Goal: Transaction & Acquisition: Subscribe to service/newsletter

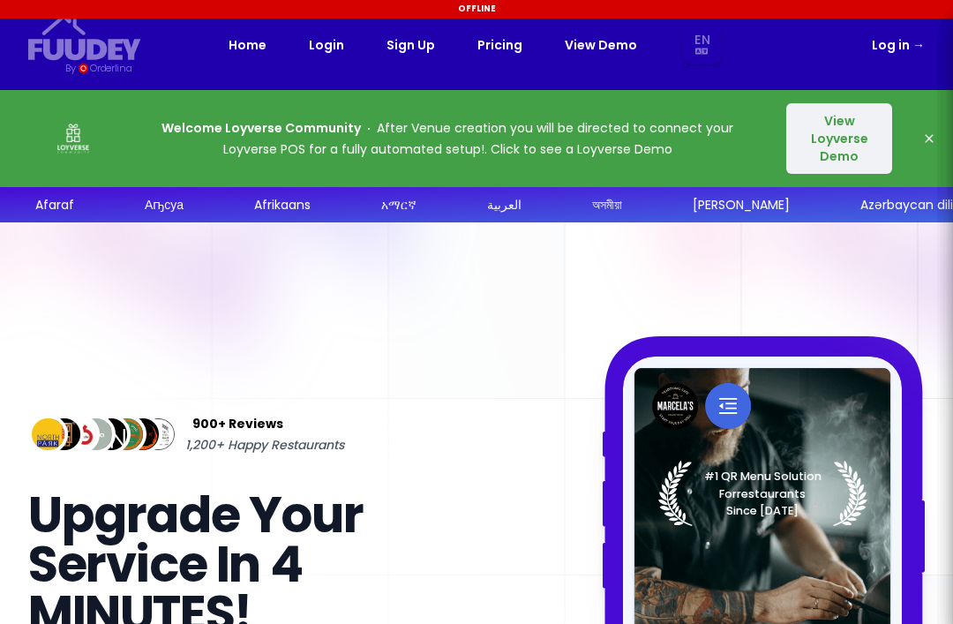
select select "en"
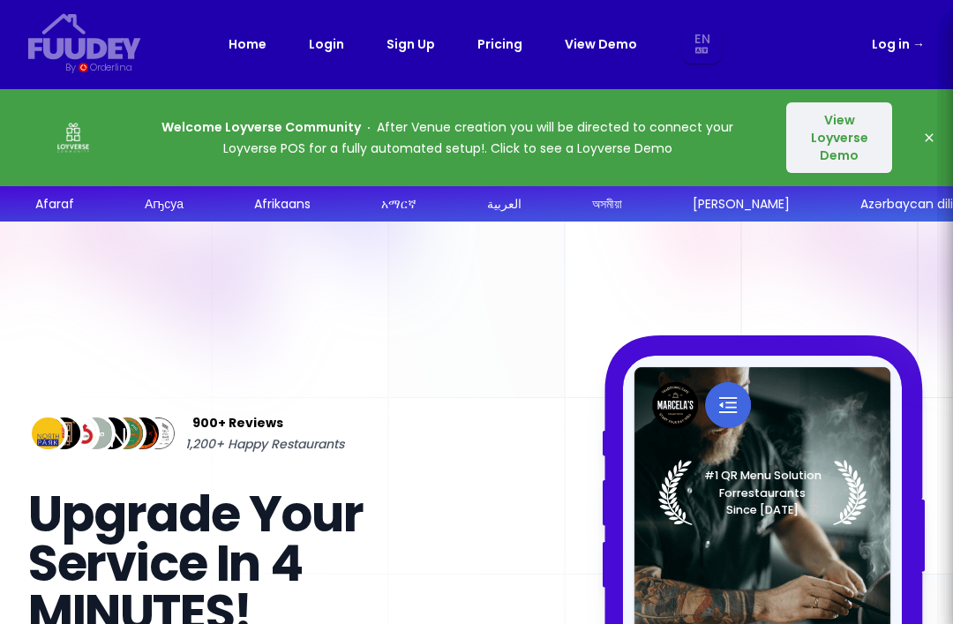
scroll to position [17, 0]
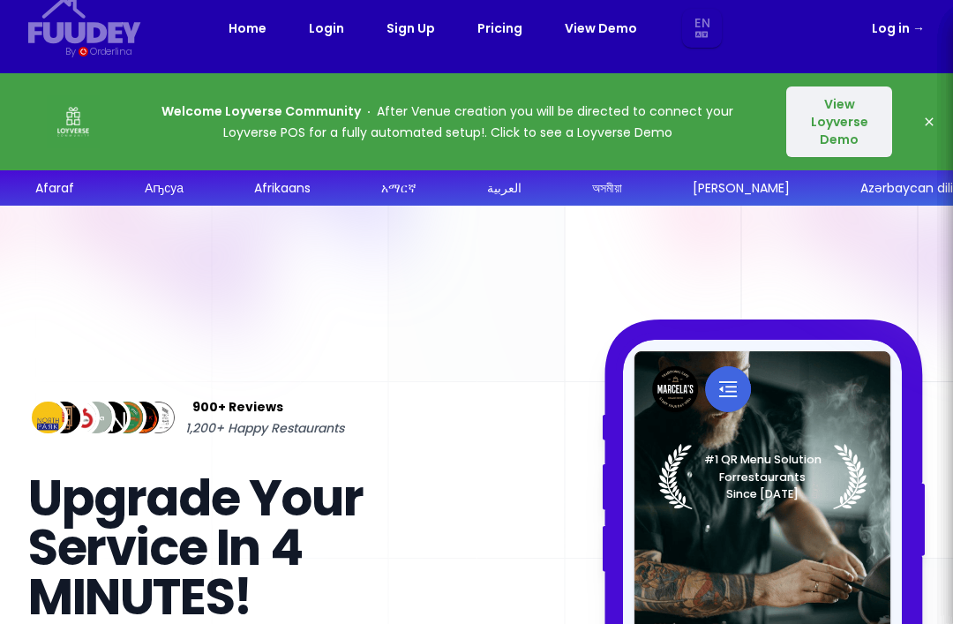
click at [604, 28] on link "View Demo" at bounding box center [601, 28] width 72 height 21
select select "en"
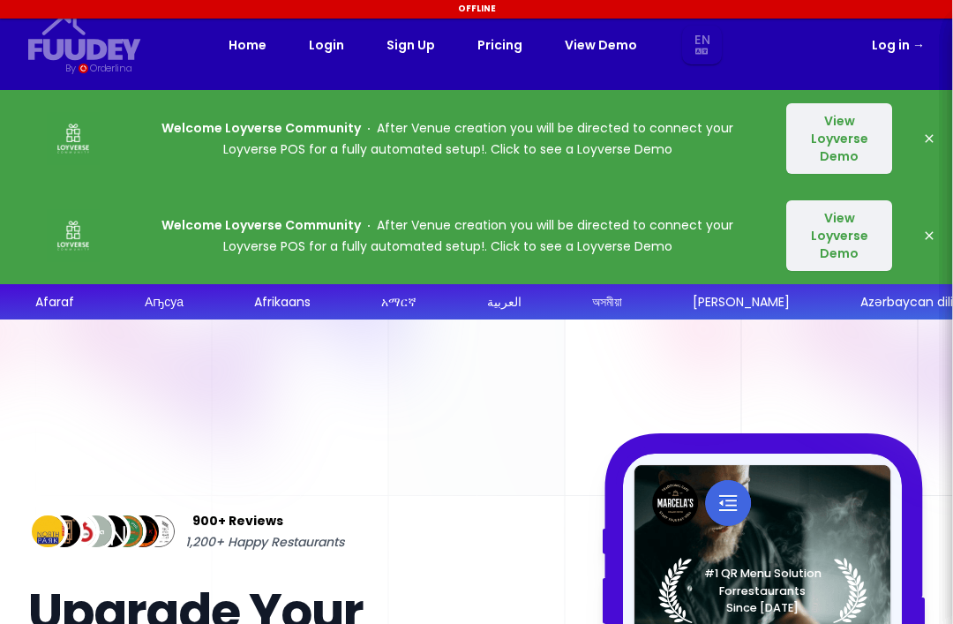
select select "en"
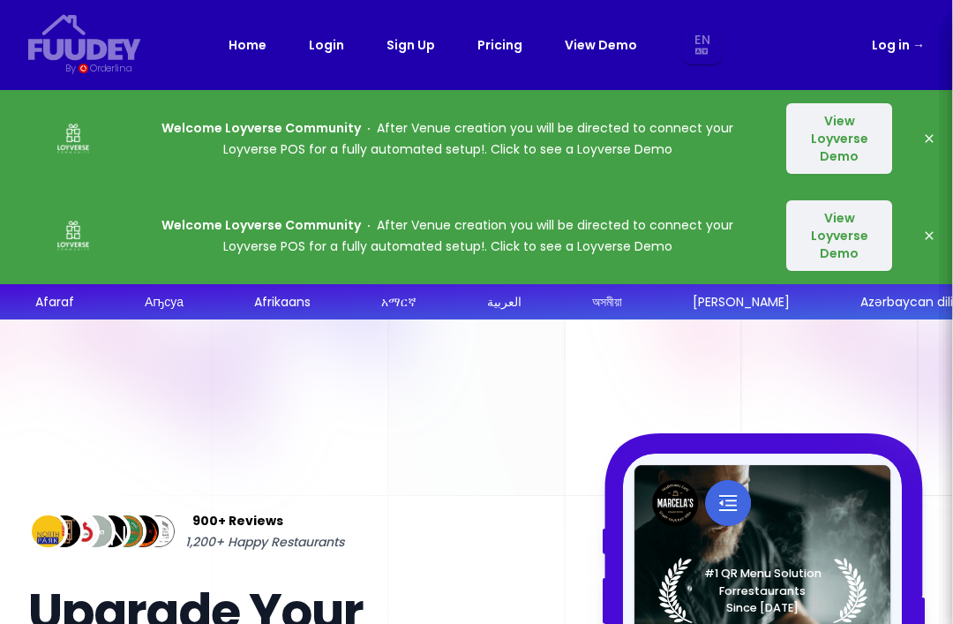
select select "en"
click at [926, 141] on icon "button" at bounding box center [929, 138] width 8 height 8
select select "en"
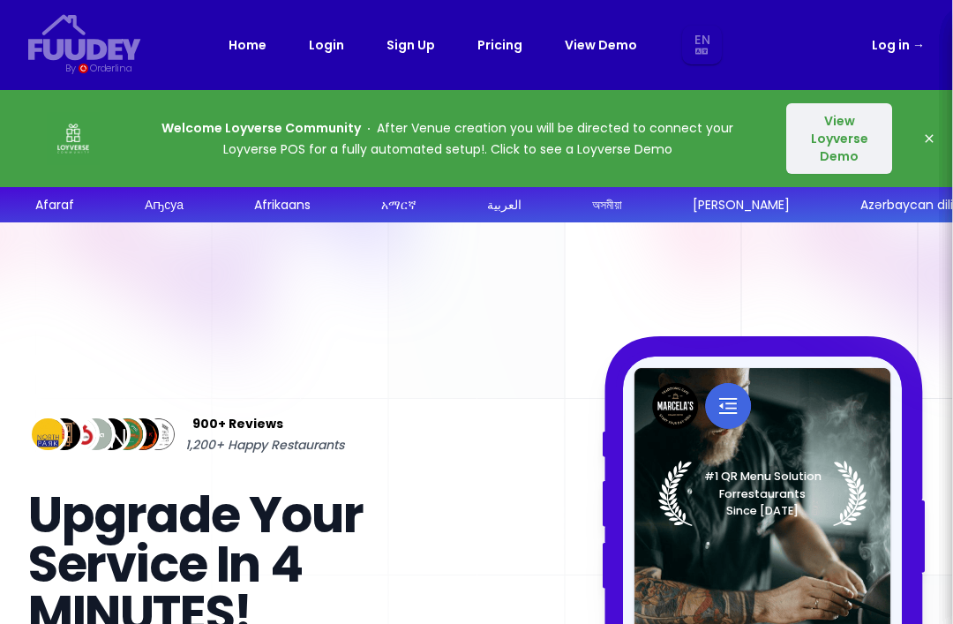
click at [926, 135] on icon "button" at bounding box center [929, 138] width 8 height 8
select select "en"
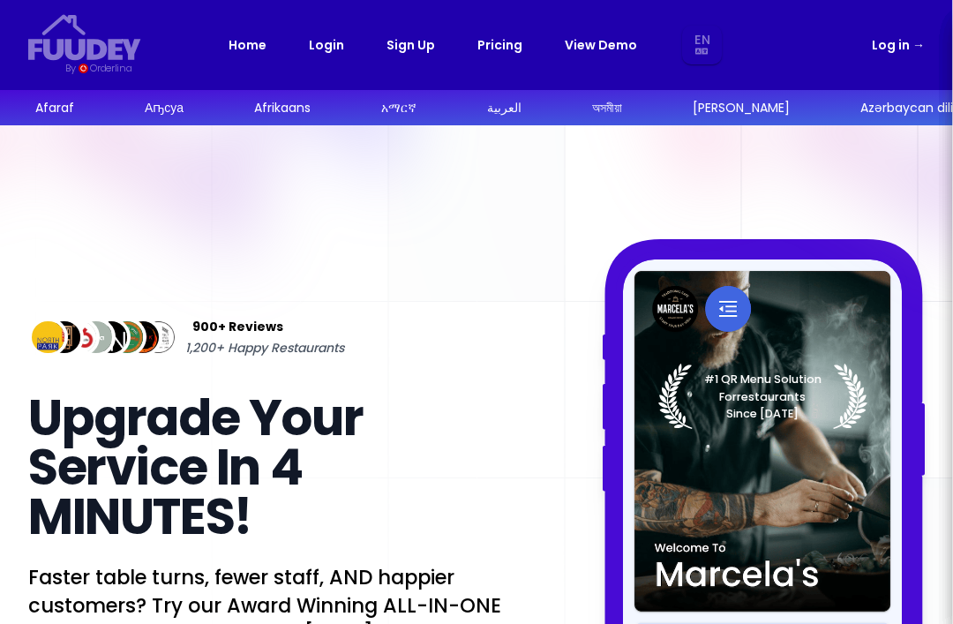
select select "en"
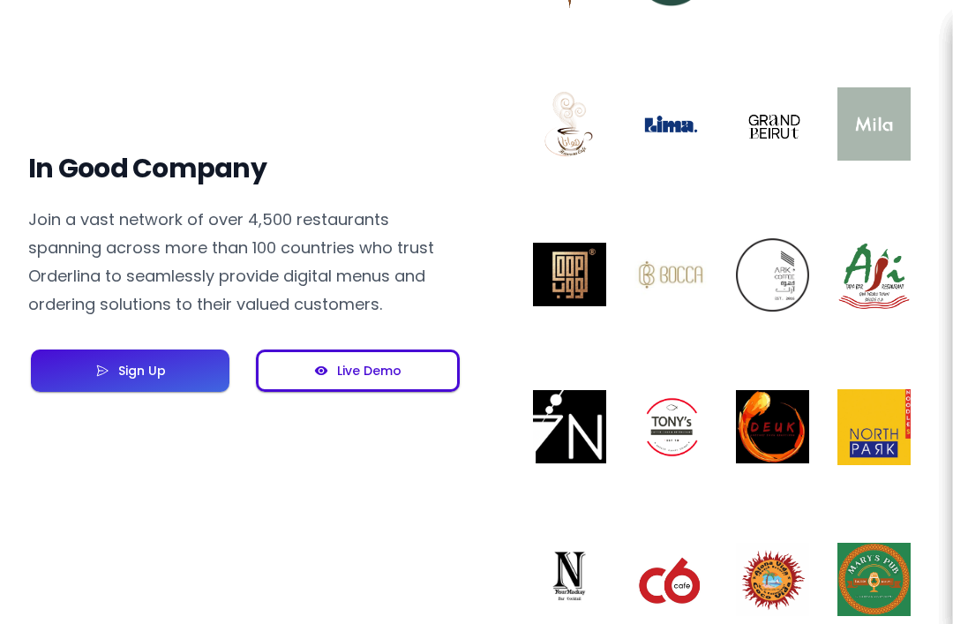
select select "en"
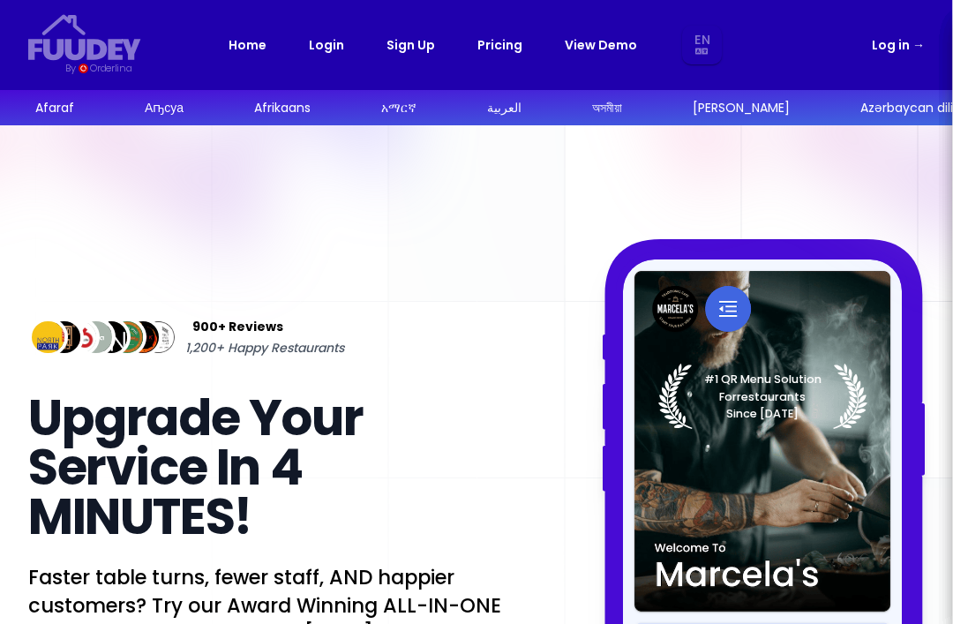
click at [498, 52] on link "Pricing" at bounding box center [499, 44] width 45 height 21
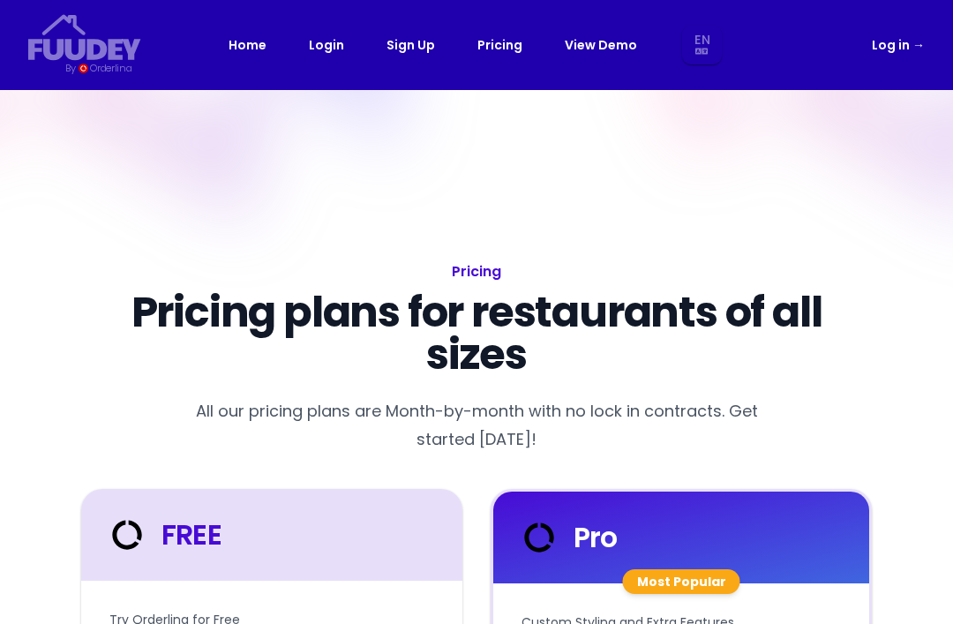
select select "en"
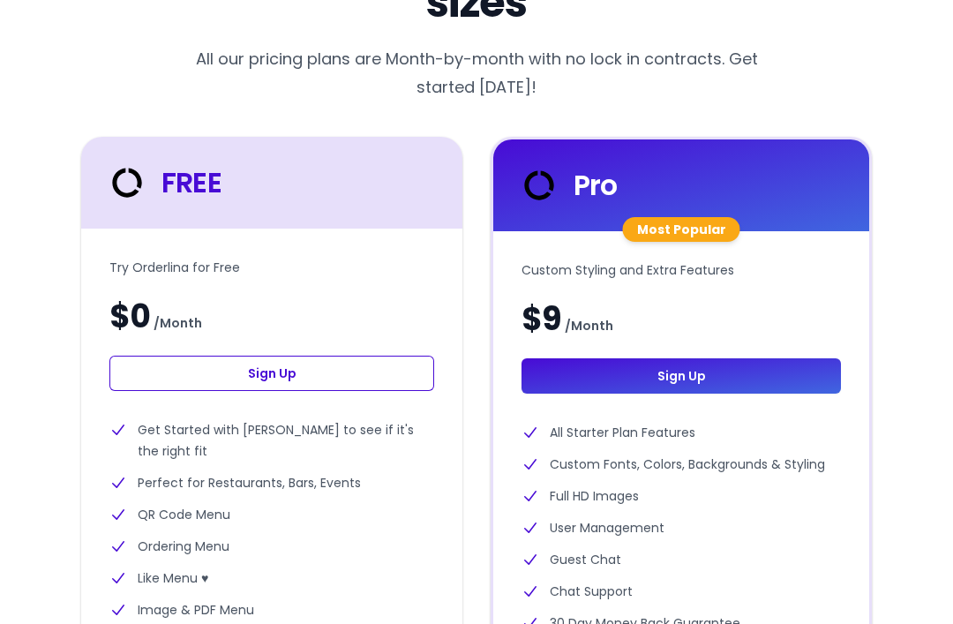
select select "en"
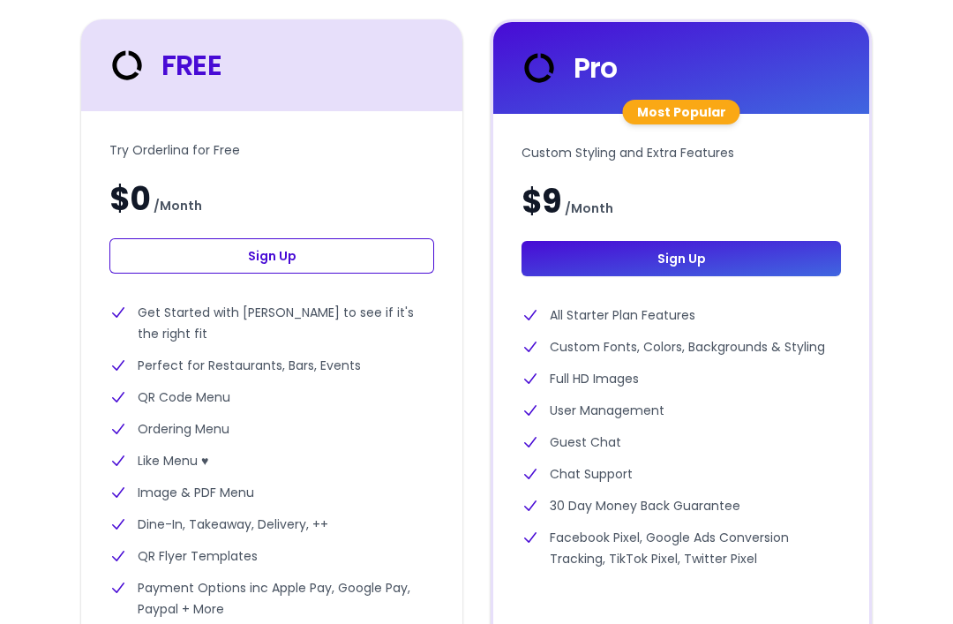
scroll to position [466, 0]
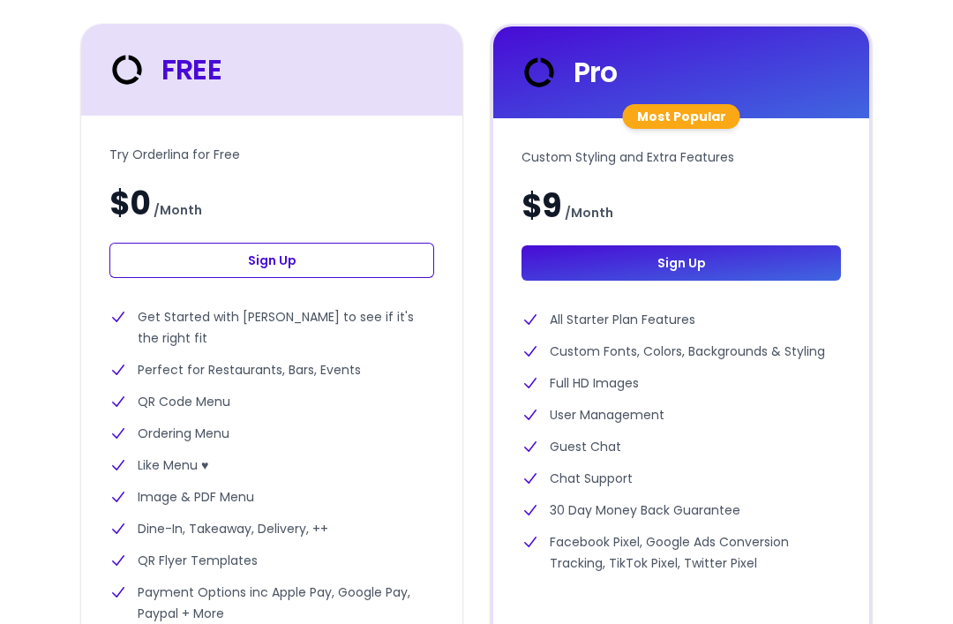
click at [272, 261] on link "Sign Up" at bounding box center [271, 259] width 325 height 35
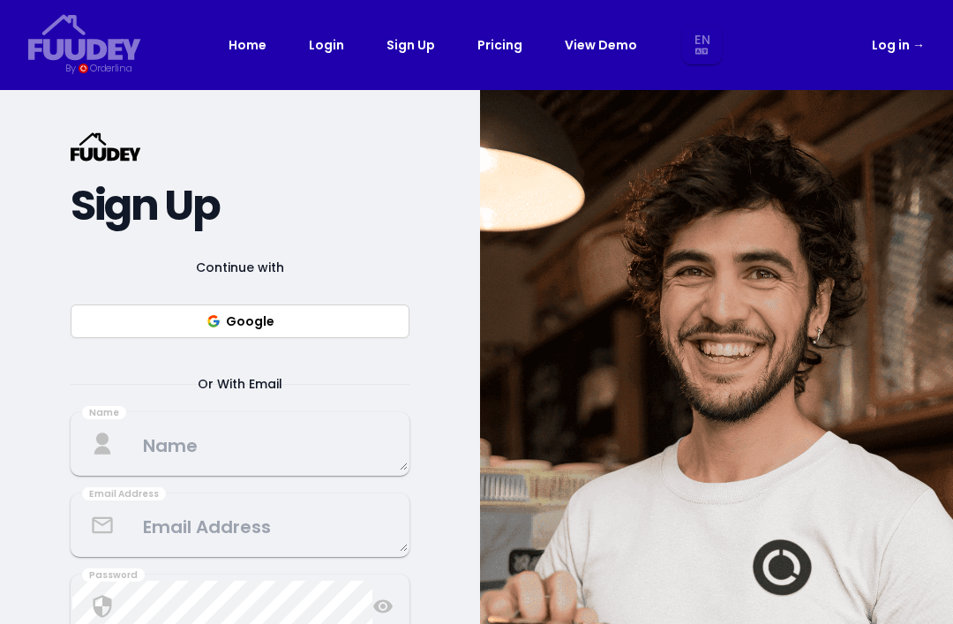
select select "en"
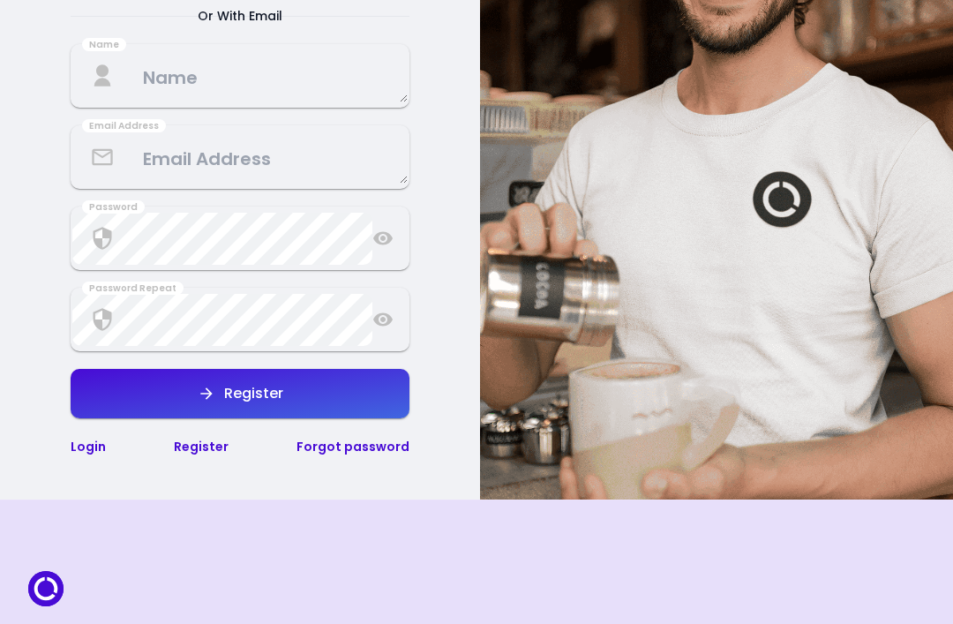
scroll to position [368, 0]
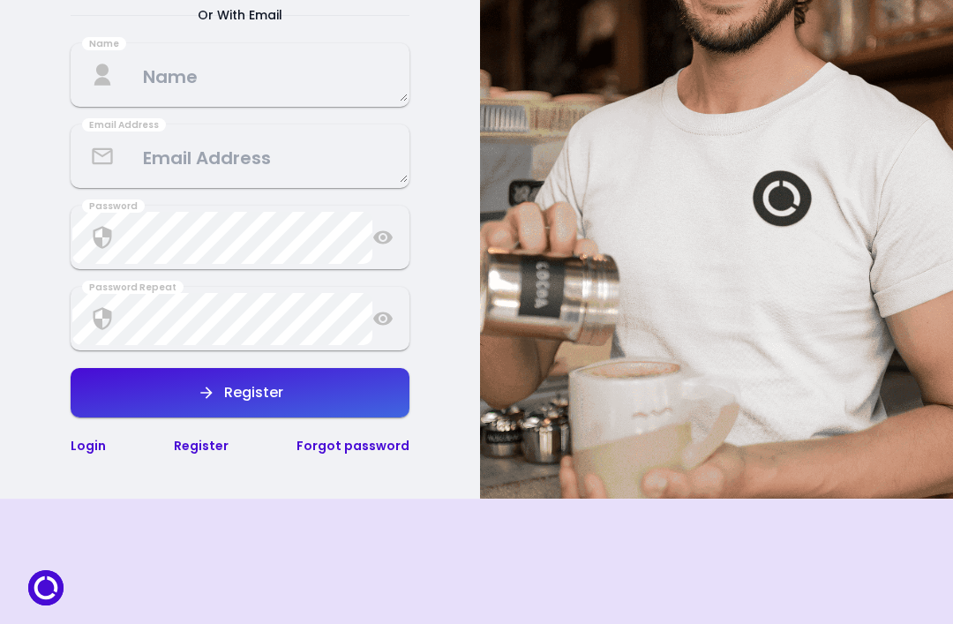
click at [216, 450] on link "Register" at bounding box center [201, 447] width 55 height 18
click at [215, 450] on link "Register" at bounding box center [201, 447] width 55 height 18
click at [215, 441] on link "Register" at bounding box center [201, 447] width 55 height 18
click at [215, 440] on link "Register" at bounding box center [201, 447] width 55 height 18
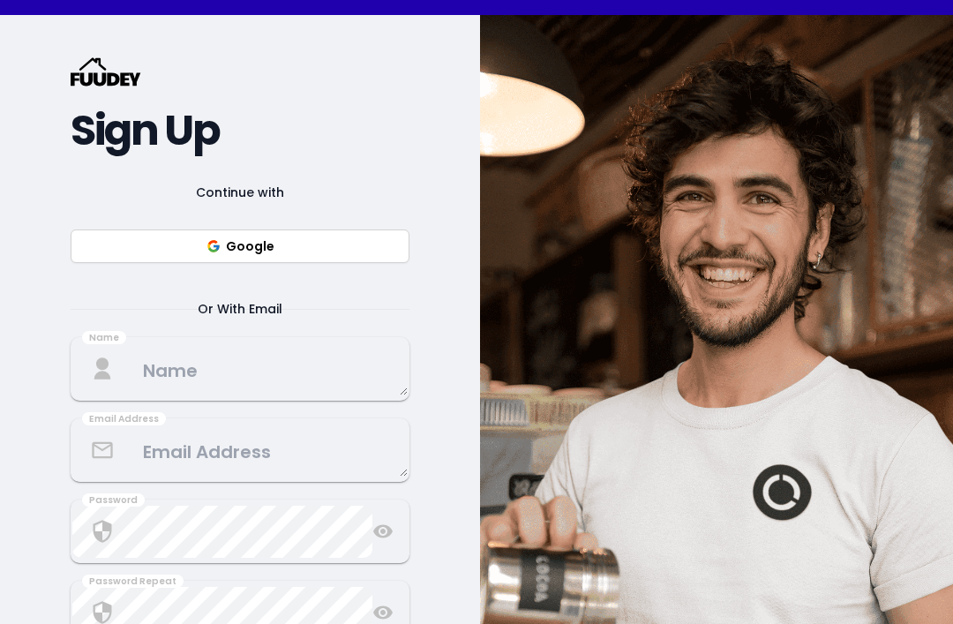
scroll to position [0, 0]
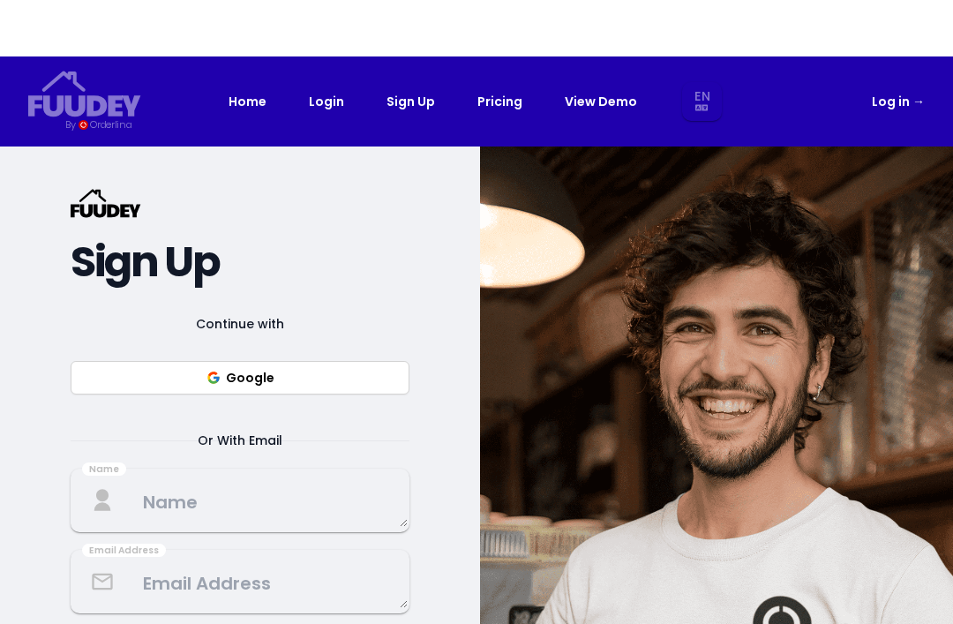
select select "en"
